Goal: Information Seeking & Learning: Learn about a topic

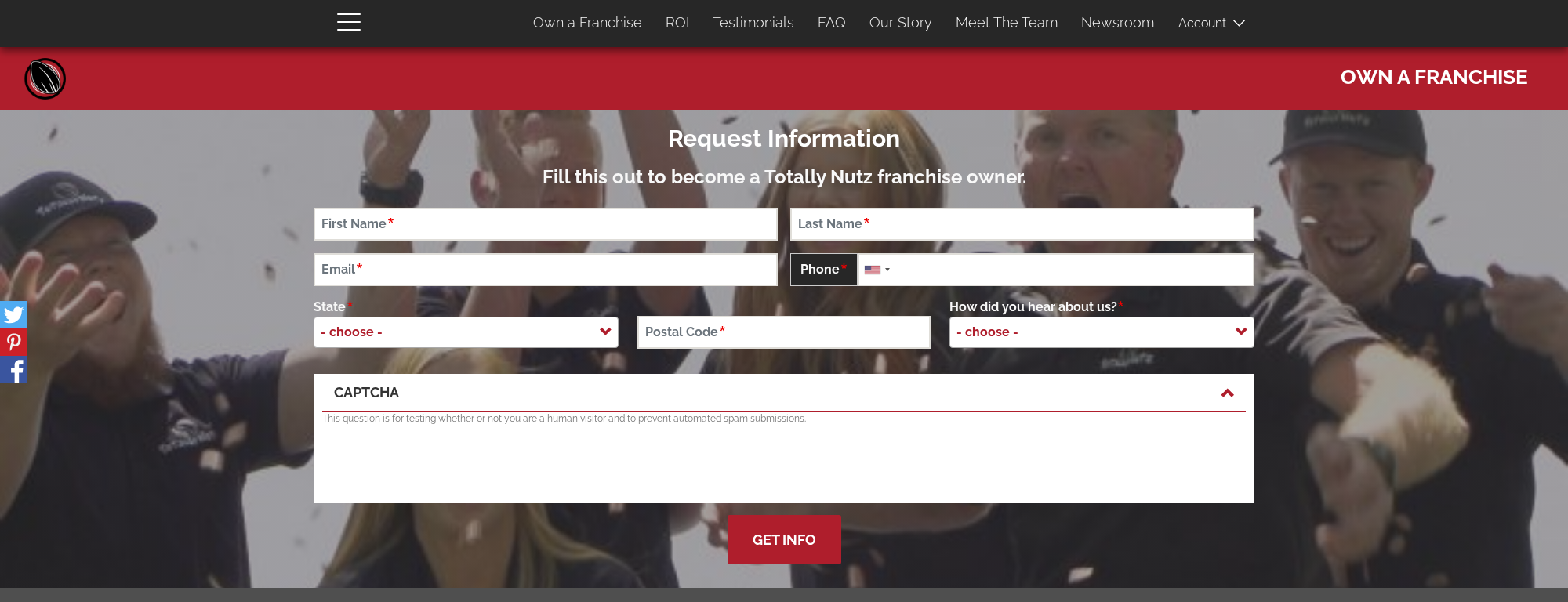
scroll to position [4230, 0]
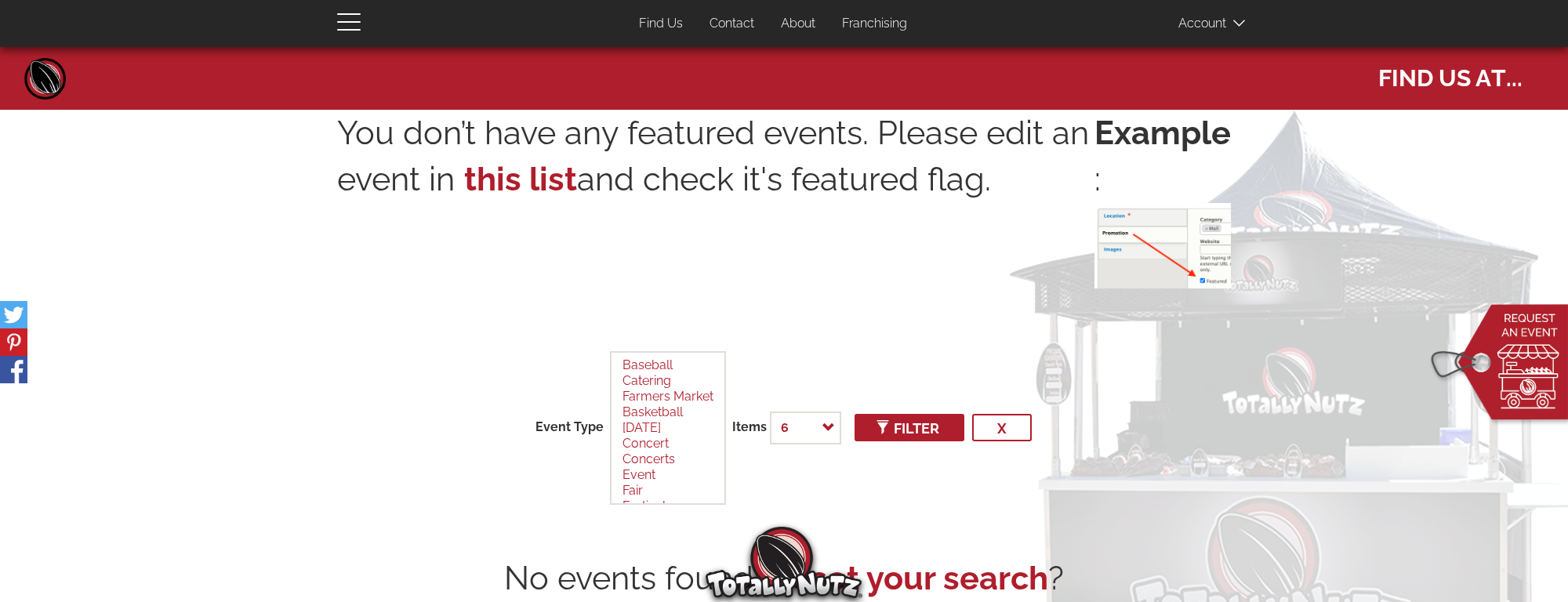
select select
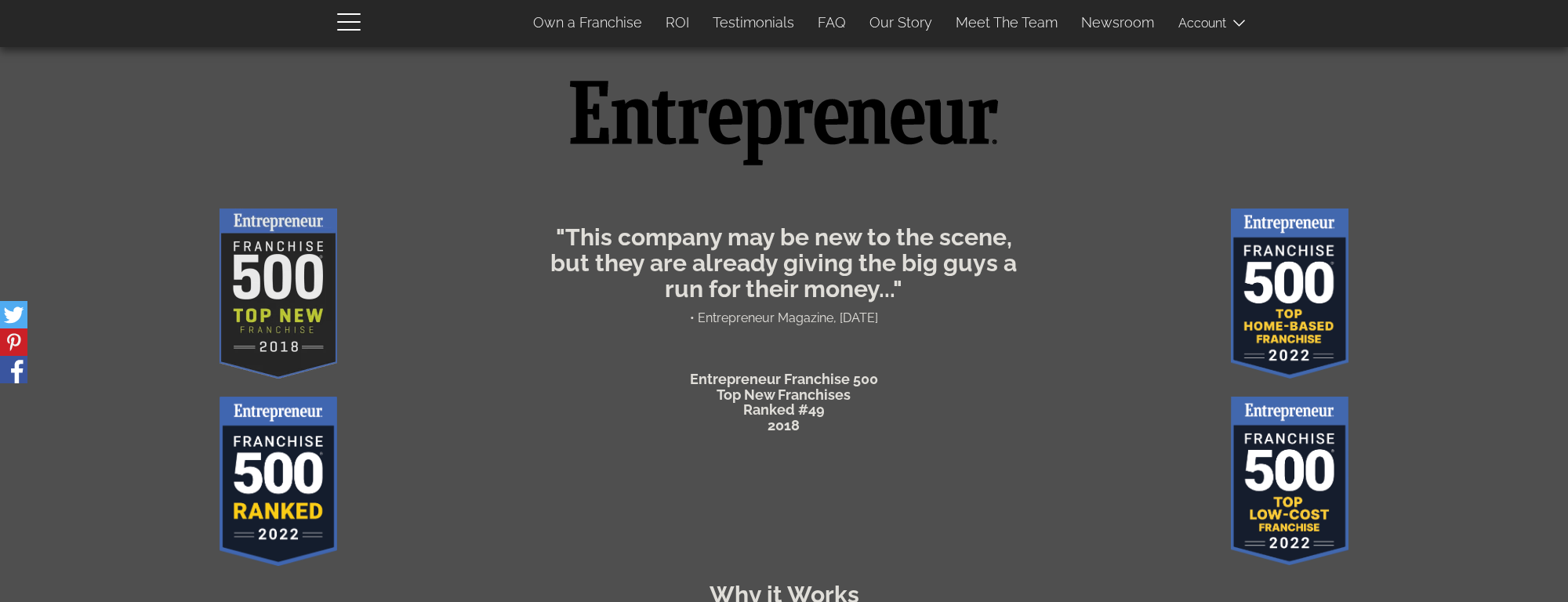
scroll to position [588, 0]
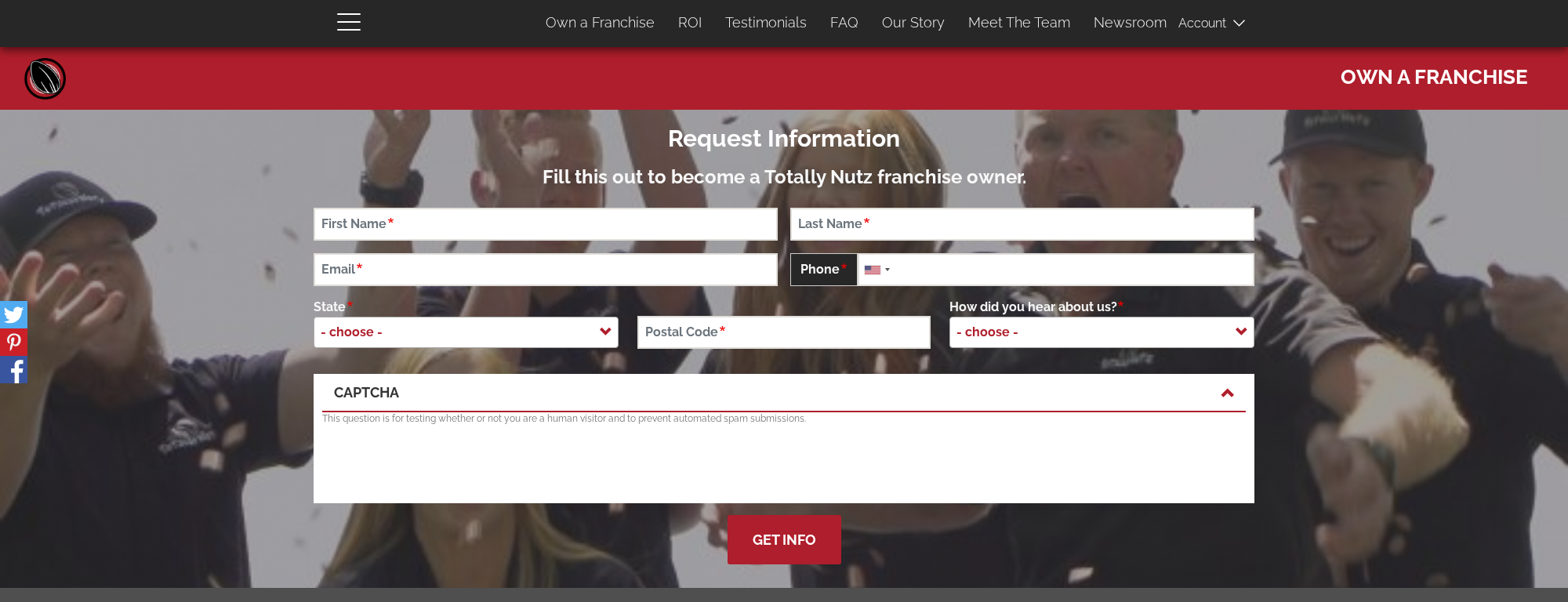
scroll to position [4230, 0]
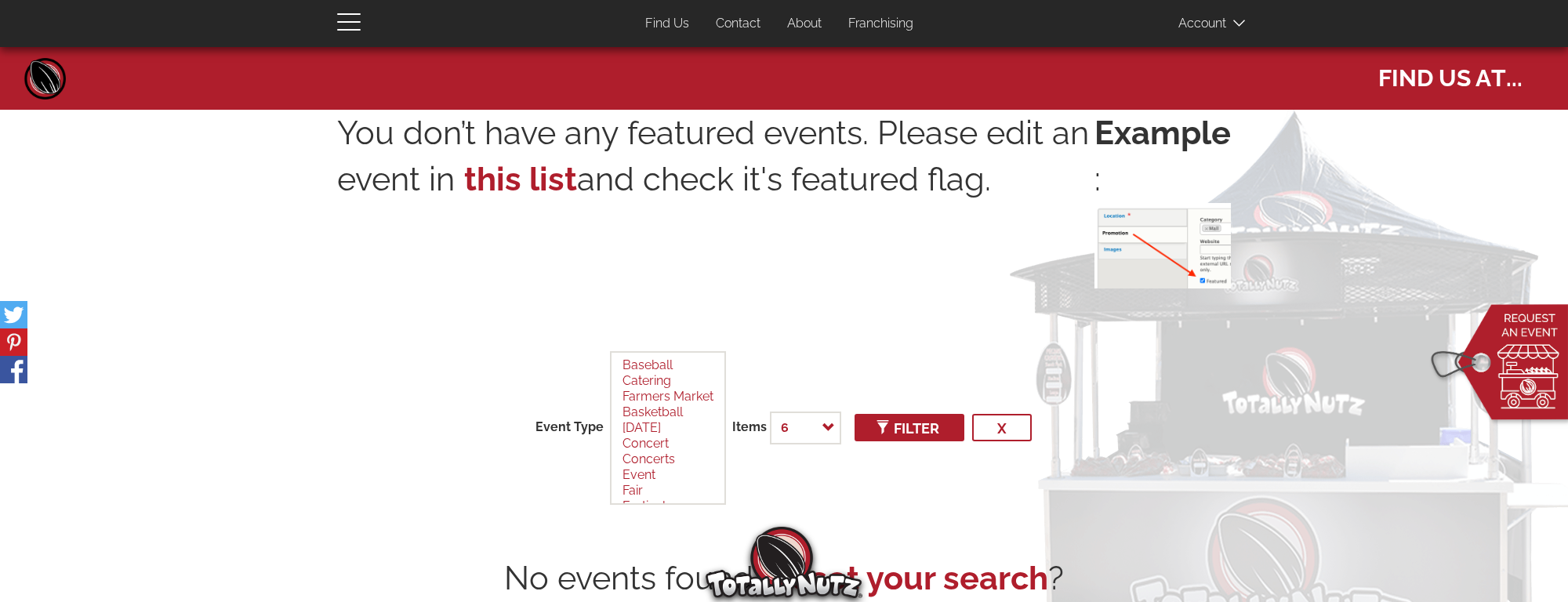
select select
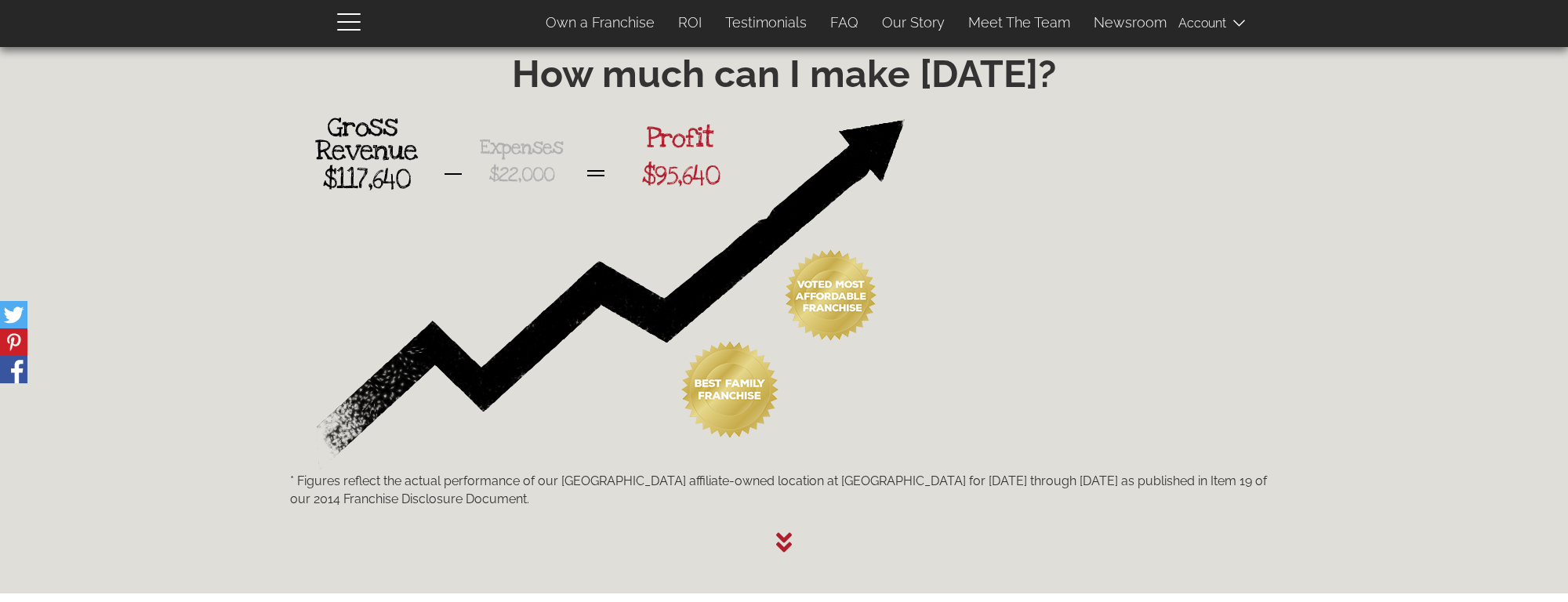
scroll to position [2331, 0]
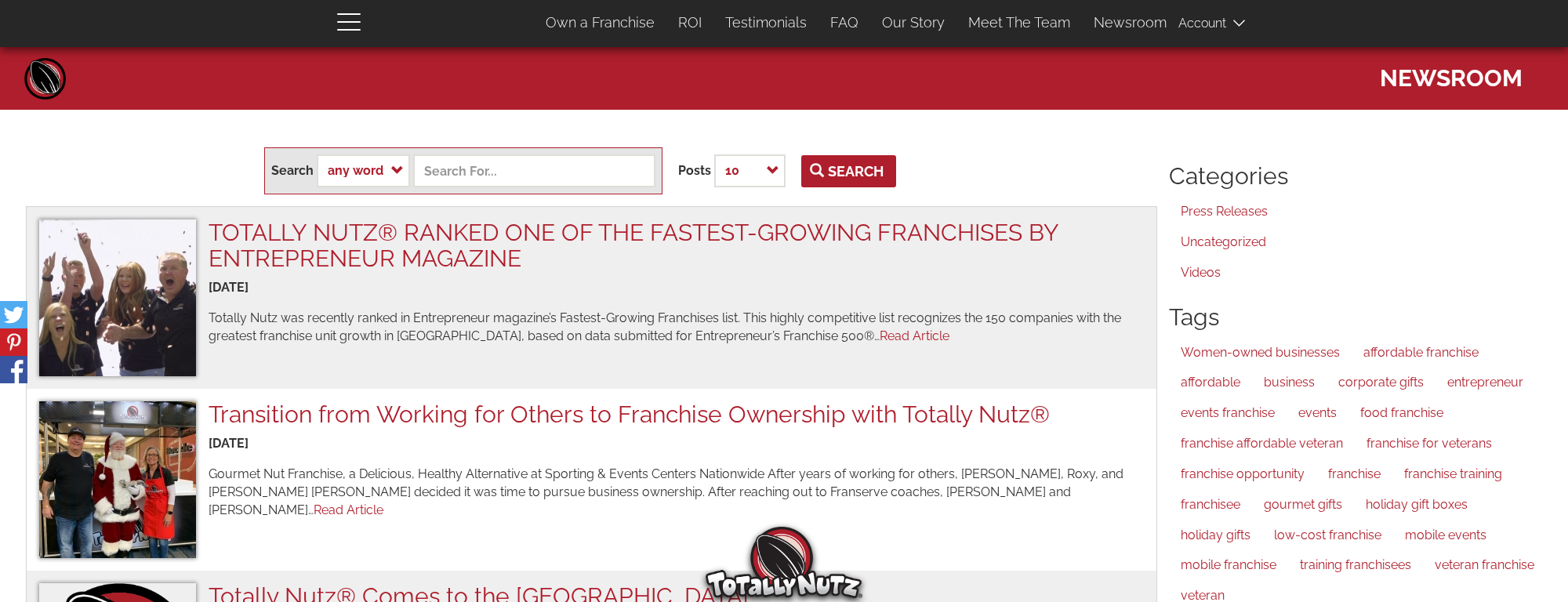
scroll to position [2126, 0]
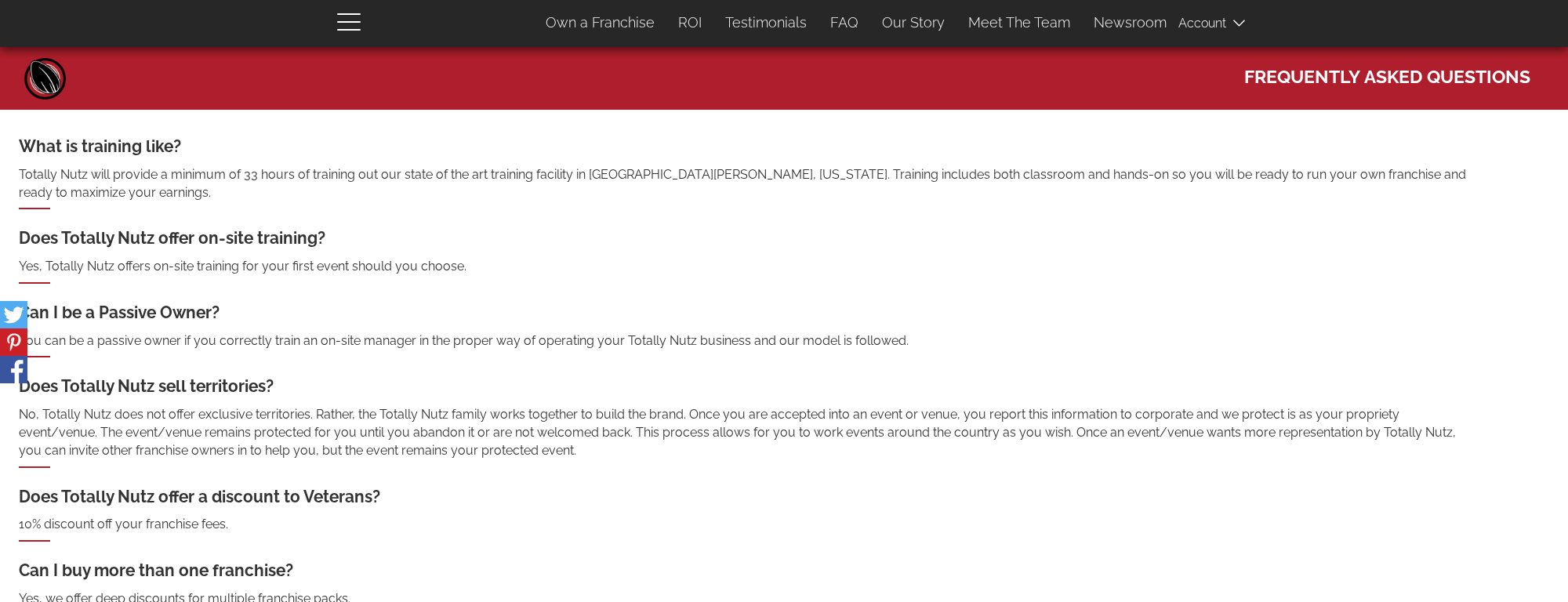
scroll to position [1300, 0]
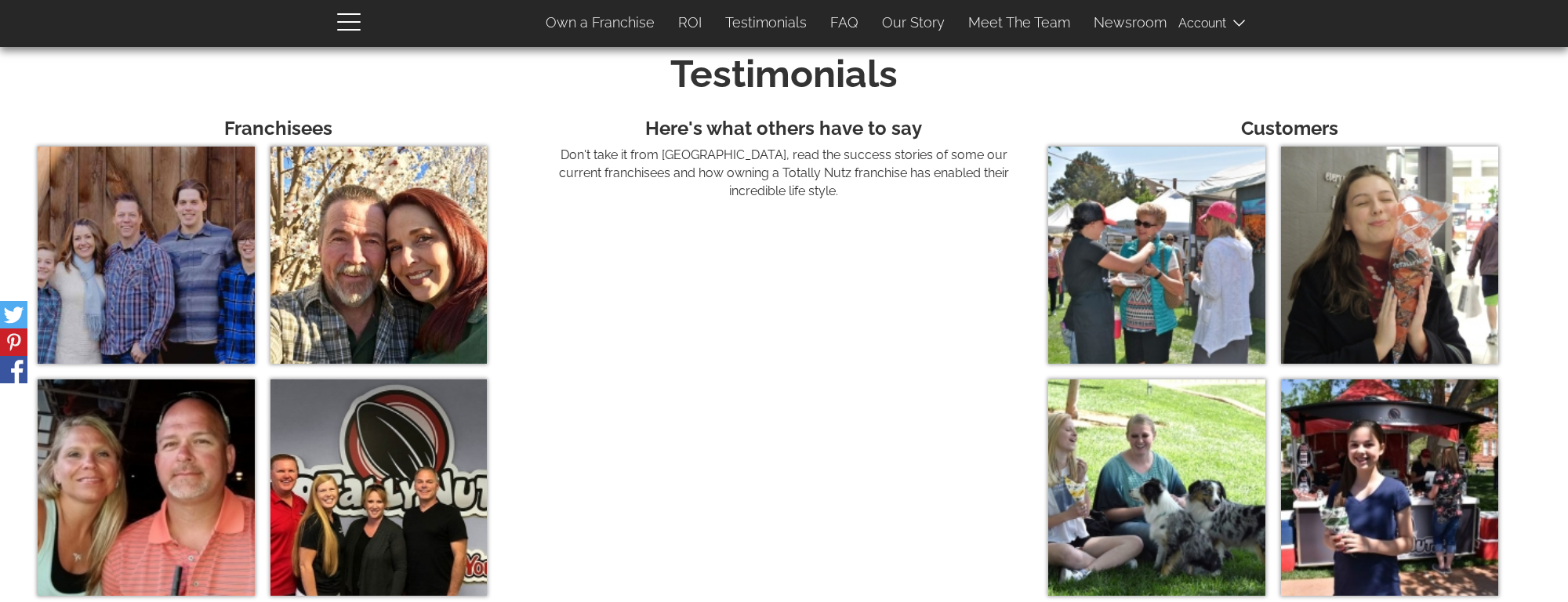
scroll to position [5485, 0]
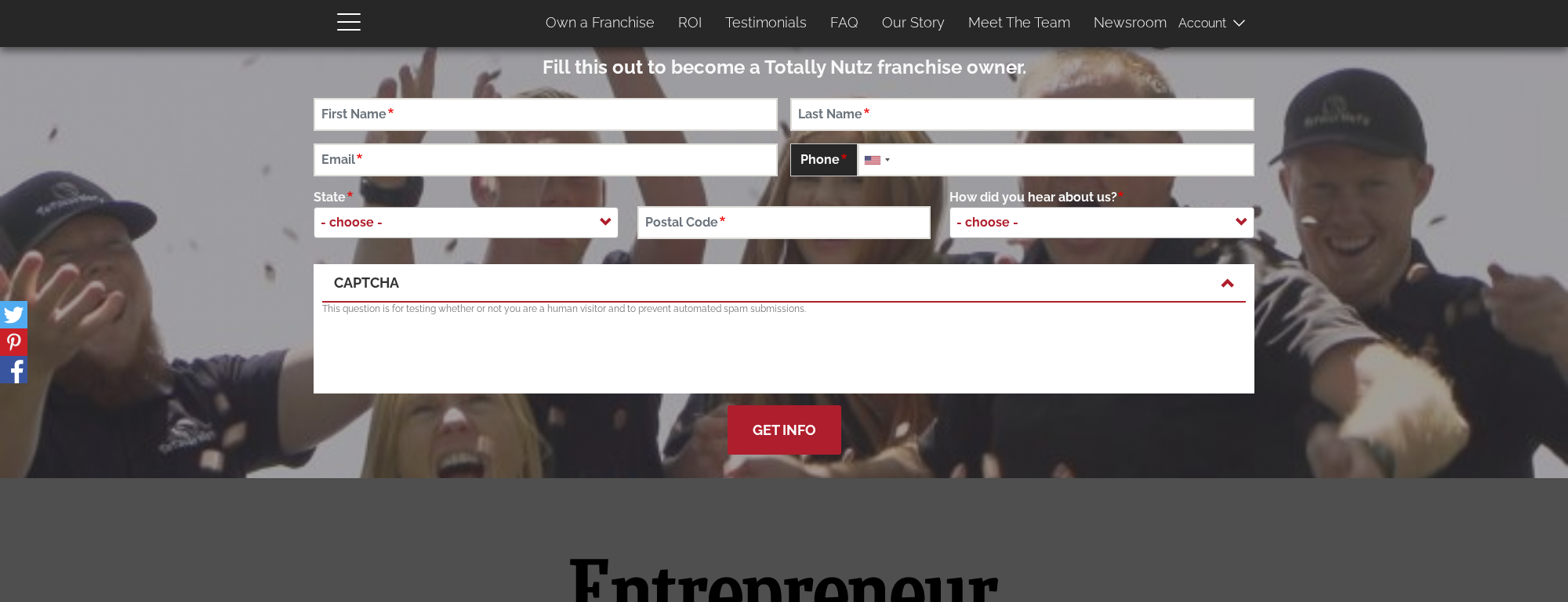
scroll to position [412, 0]
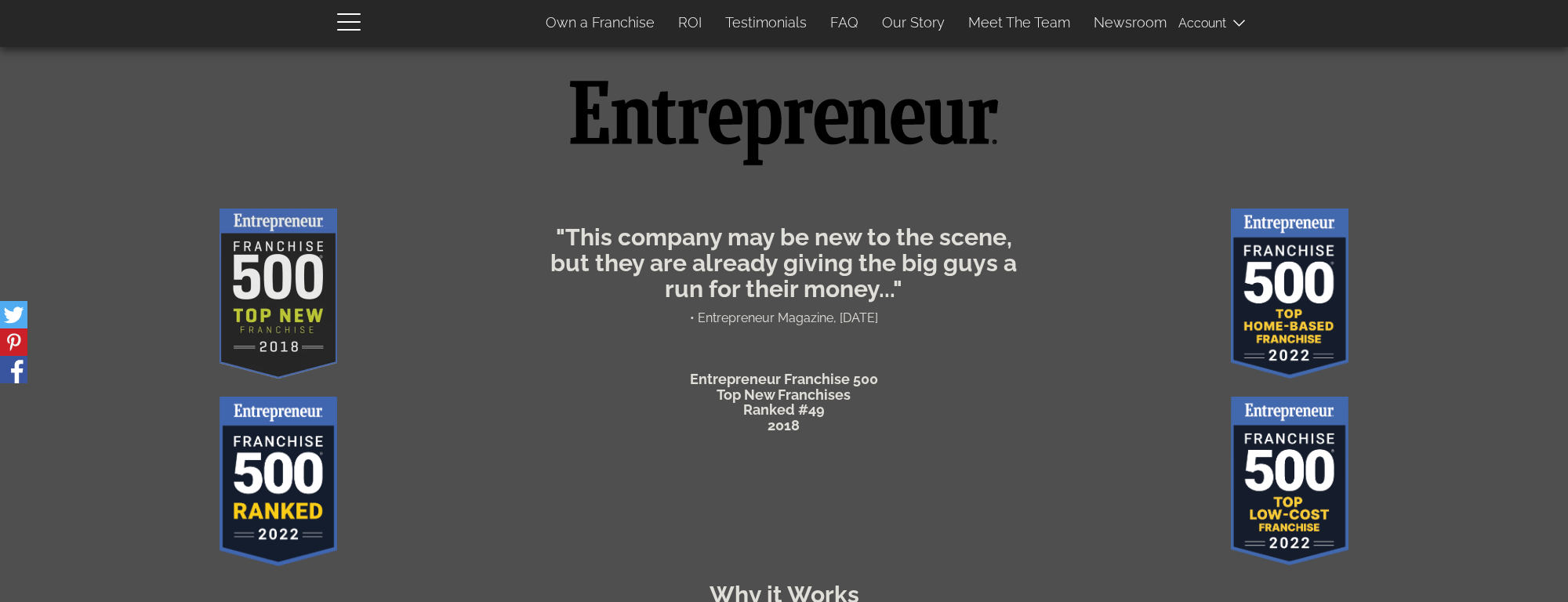
scroll to position [588, 0]
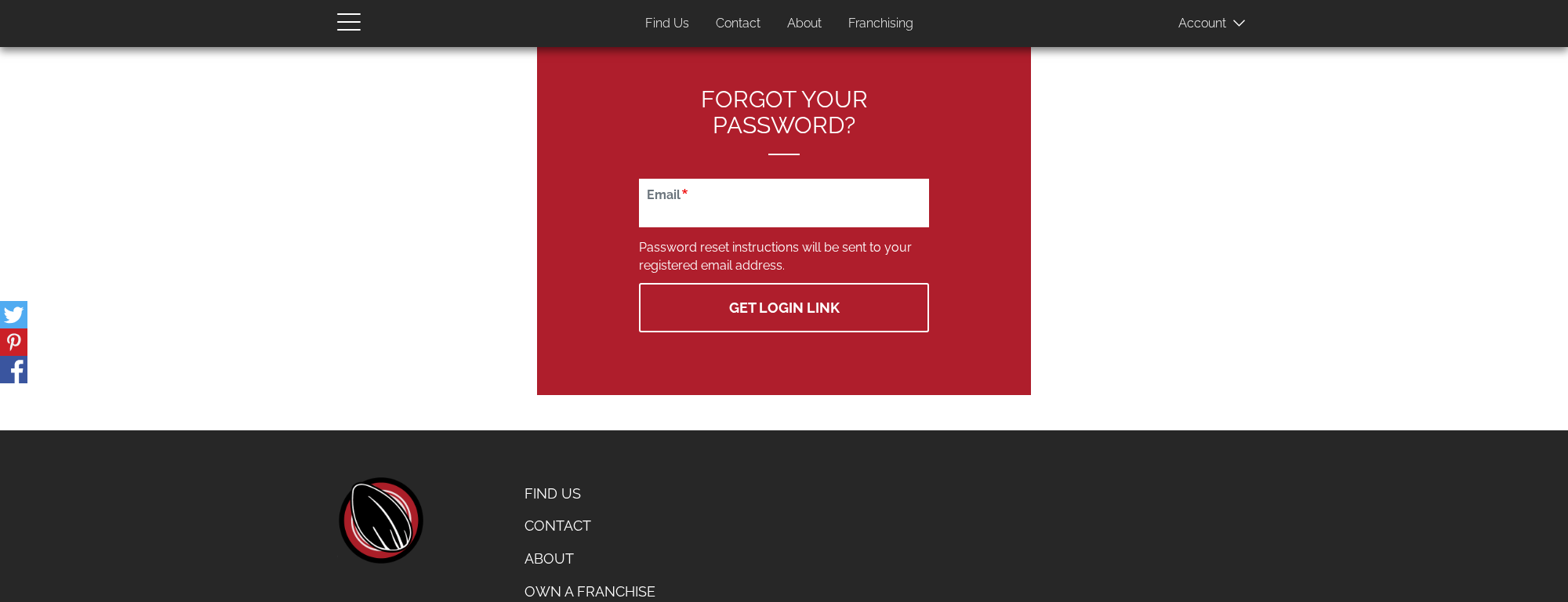
scroll to position [47, 0]
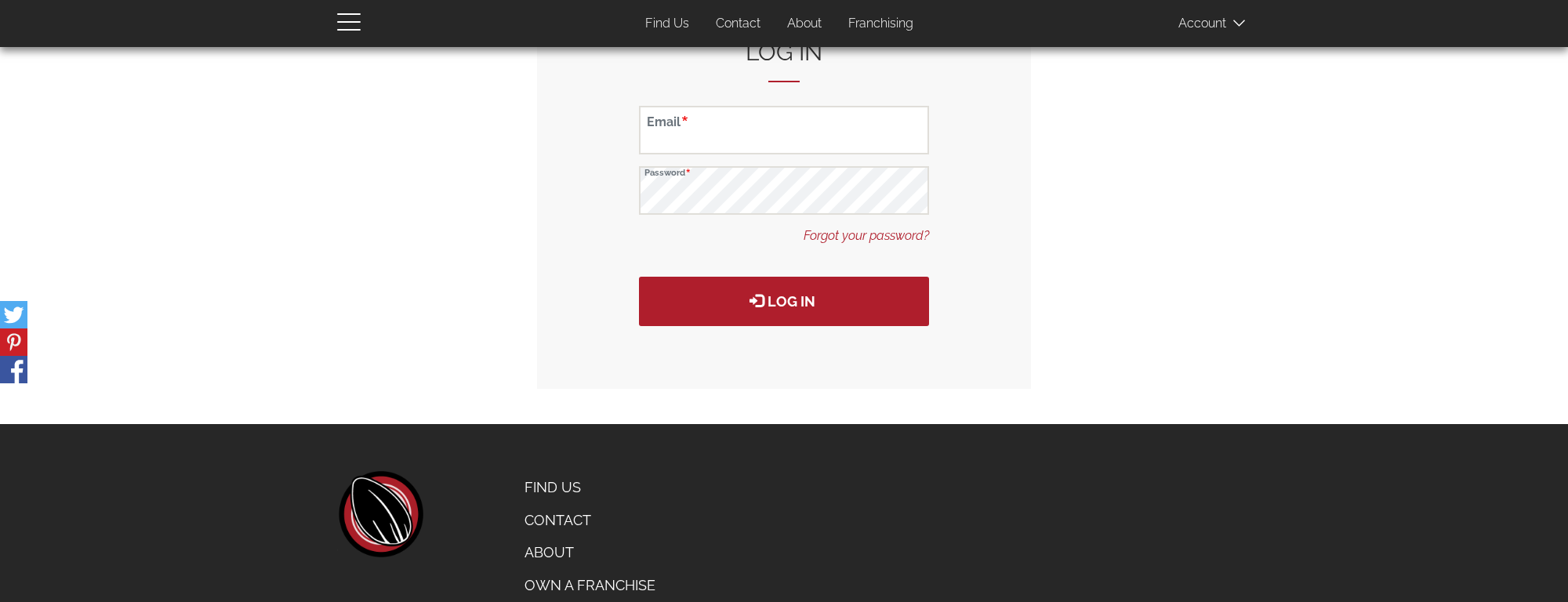
scroll to position [47, 0]
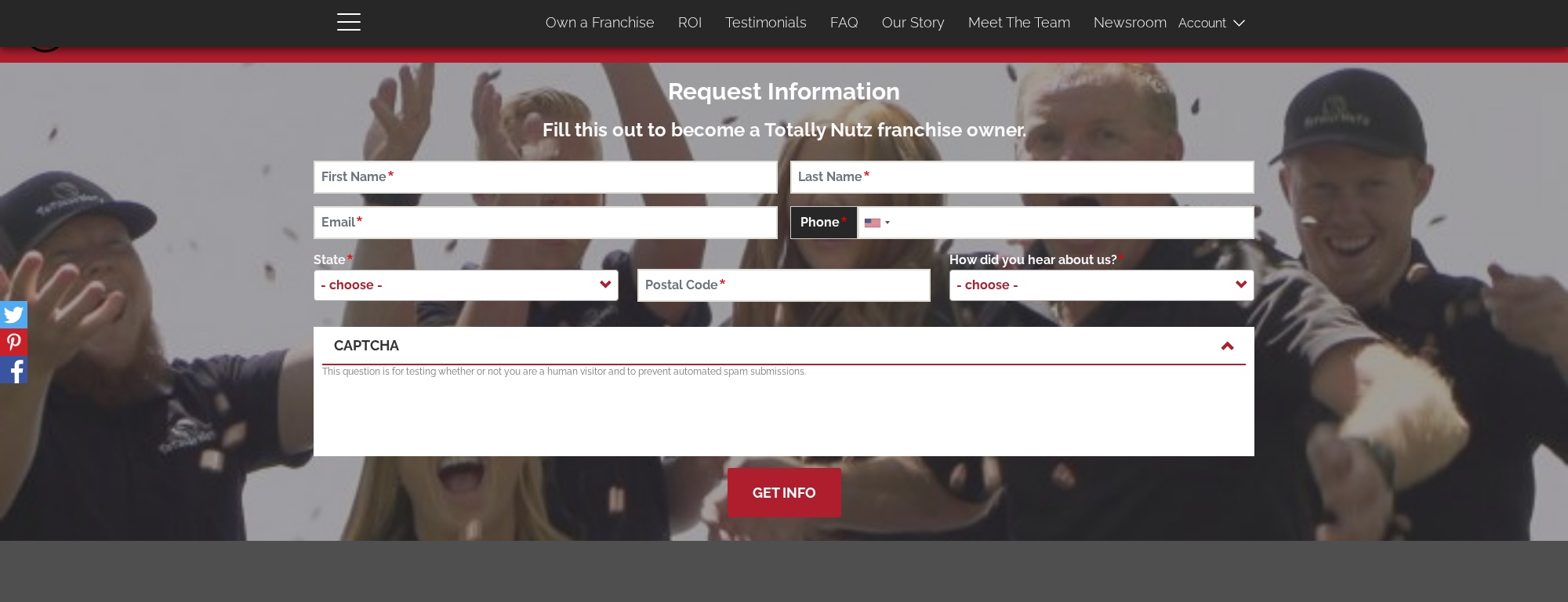
scroll to position [47, 0]
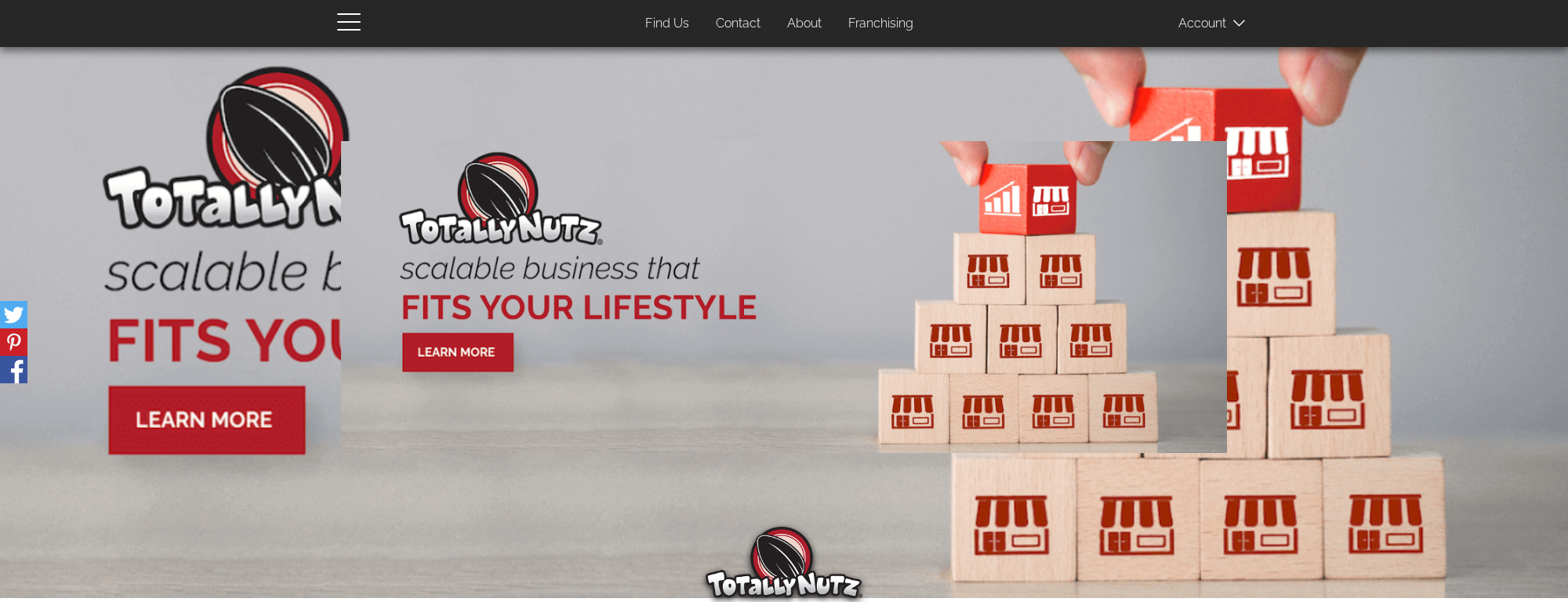
scroll to position [47, 0]
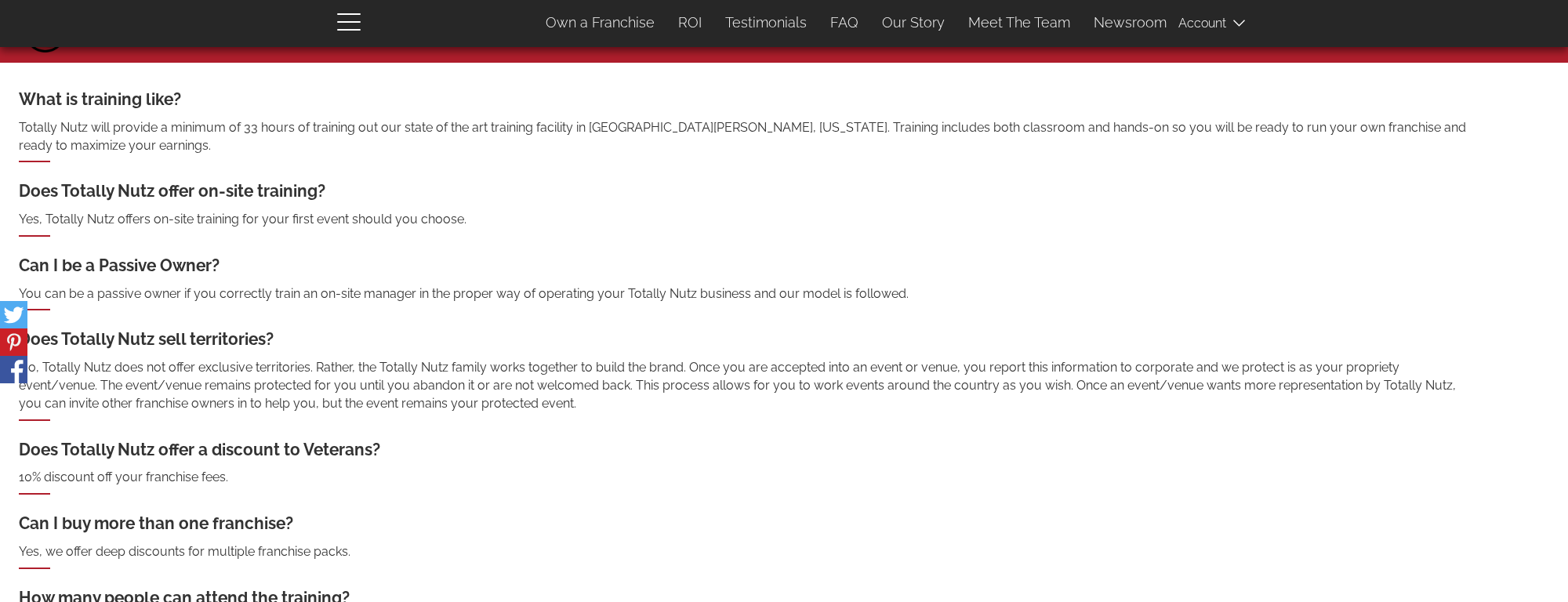
scroll to position [47, 0]
